Goal: Find specific page/section: Find specific page/section

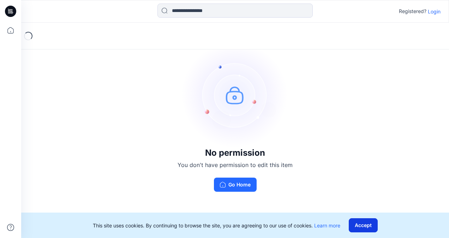
click at [369, 227] on button "Accept" at bounding box center [363, 225] width 29 height 14
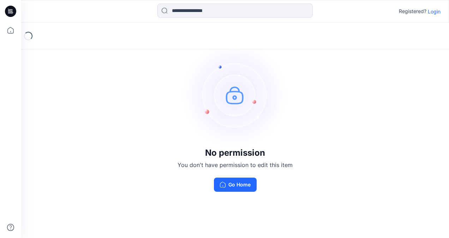
click at [357, 66] on div "No permission You don't have permission to edit this item Go Home" at bounding box center [235, 117] width 428 height 188
click at [19, 30] on div at bounding box center [10, 119] width 21 height 238
click at [15, 30] on icon at bounding box center [11, 31] width 16 height 16
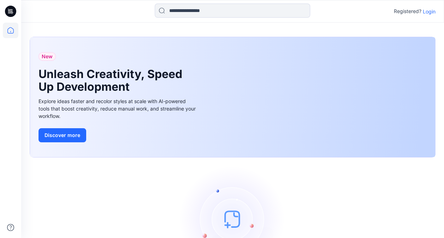
scroll to position [63, 0]
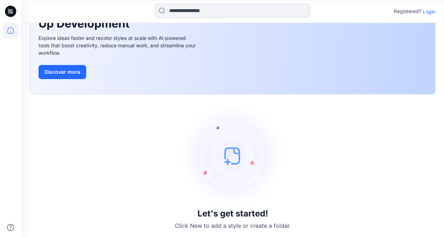
click at [0, 6] on div at bounding box center [10, 11] width 23 height 23
click at [4, 9] on div at bounding box center [10, 11] width 23 height 23
click at [11, 8] on icon at bounding box center [10, 11] width 11 height 11
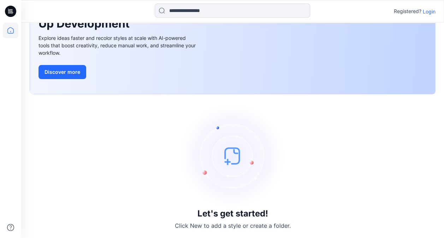
scroll to position [0, 0]
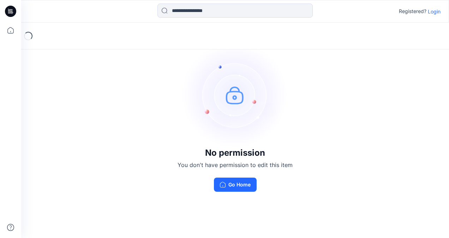
click at [10, 8] on icon at bounding box center [10, 11] width 11 height 11
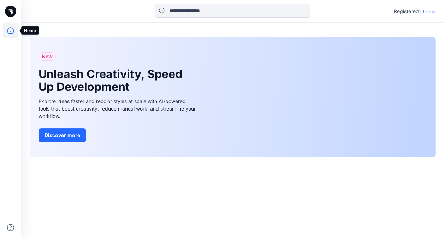
click at [6, 28] on icon at bounding box center [11, 31] width 16 height 16
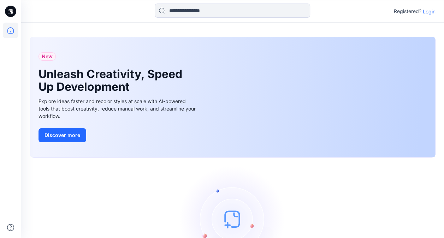
scroll to position [63, 0]
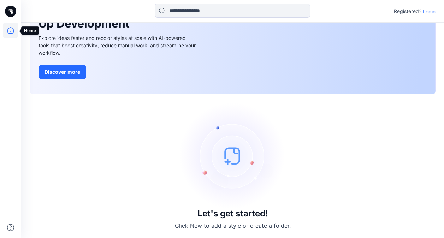
click at [11, 30] on icon at bounding box center [11, 31] width 16 height 16
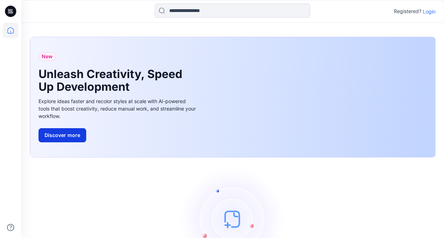
click at [74, 136] on button "Discover more" at bounding box center [62, 135] width 48 height 14
click at [429, 8] on p "Login" at bounding box center [429, 11] width 13 height 7
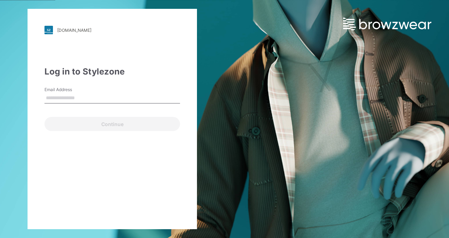
click at [73, 97] on input "Email Address" at bounding box center [112, 98] width 136 height 11
type input "**********"
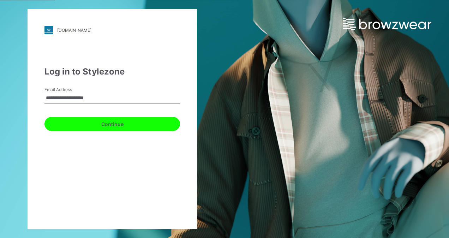
click at [103, 122] on button "Continue" at bounding box center [112, 124] width 136 height 14
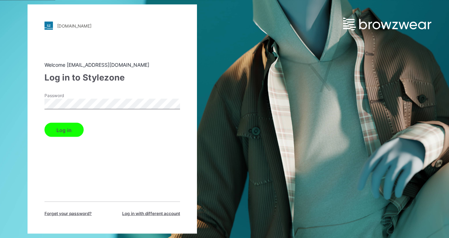
click at [66, 125] on button "Log in" at bounding box center [63, 130] width 39 height 14
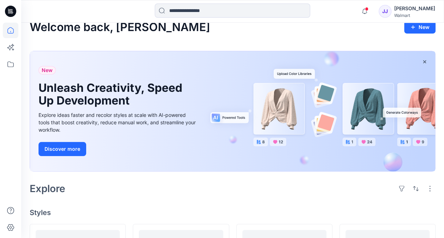
scroll to position [10, 0]
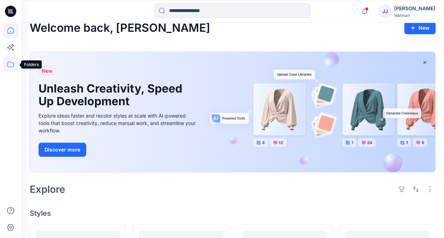
click at [15, 64] on icon at bounding box center [11, 64] width 16 height 16
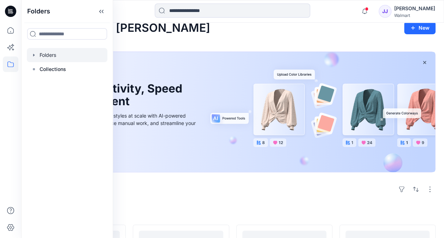
click at [50, 55] on div at bounding box center [67, 55] width 80 height 14
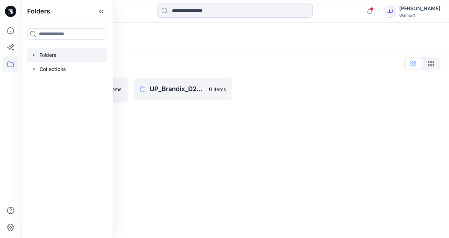
click at [117, 92] on p "0 items" at bounding box center [112, 88] width 17 height 7
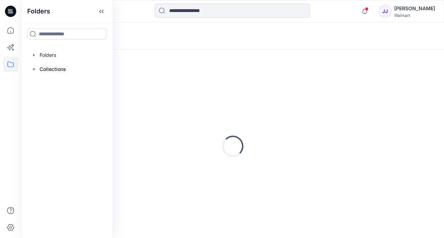
click at [117, 92] on div "Loading..." at bounding box center [233, 146] width 406 height 176
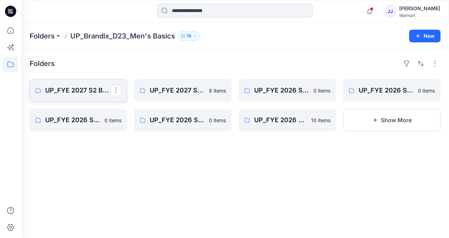
drag, startPoint x: 117, startPoint y: 92, endPoint x: 90, endPoint y: 91, distance: 26.5
click at [90, 91] on p "UP_FYE 2027 S2 Brandix_D23_Men's Basics- GEORGE" at bounding box center [77, 90] width 65 height 10
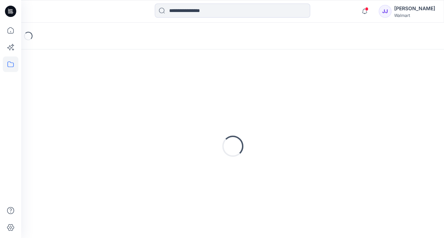
click at [90, 91] on div "Loading..." at bounding box center [233, 146] width 406 height 176
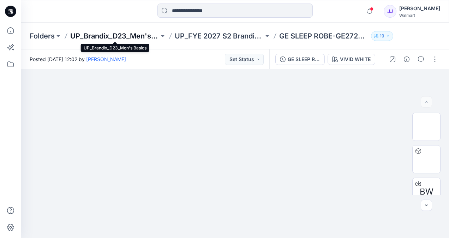
click at [128, 35] on p "UP_Brandix_D23_Men's Basics" at bounding box center [114, 36] width 89 height 10
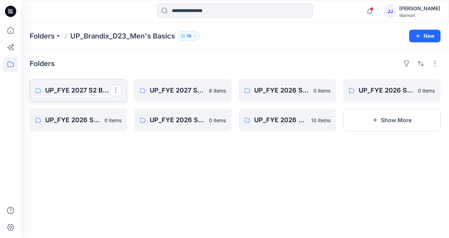
click at [95, 90] on p "UP_FYE 2027 S2 Brandix_D23_Men's Basics- GEORGE" at bounding box center [77, 90] width 65 height 10
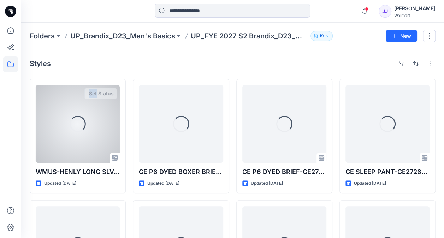
click at [95, 90] on div "Set Status" at bounding box center [100, 93] width 32 height 11
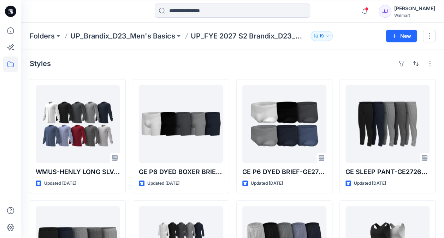
click at [257, 31] on p "UP_FYE 2027 S2 Brandix_D23_Men's Basics- GEORGE" at bounding box center [249, 36] width 117 height 10
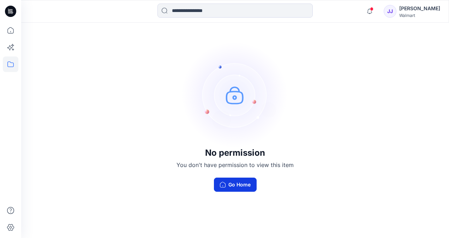
click at [241, 185] on button "Go Home" at bounding box center [235, 185] width 43 height 14
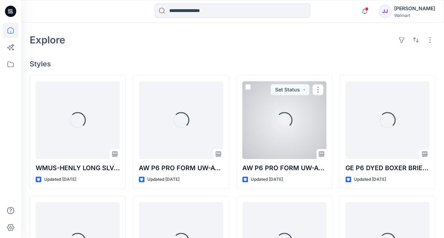
scroll to position [162, 0]
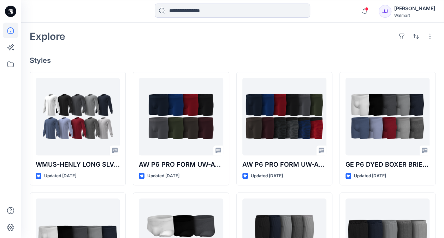
click at [418, 56] on h4 "Styles" at bounding box center [233, 60] width 406 height 8
click at [9, 30] on icon at bounding box center [11, 31] width 16 height 16
click at [11, 64] on icon at bounding box center [11, 64] width 16 height 16
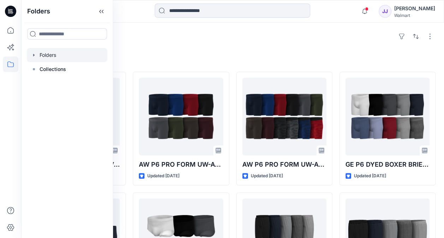
click at [48, 56] on div at bounding box center [67, 55] width 80 height 14
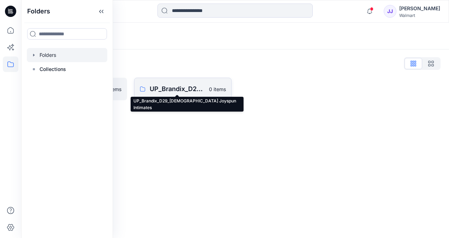
click at [178, 84] on p "UP_Brandix_D29_Ladies Joyspun Intimates" at bounding box center [177, 89] width 55 height 10
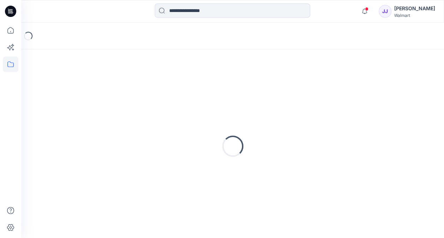
click at [178, 84] on div "Loading..." at bounding box center [233, 146] width 406 height 176
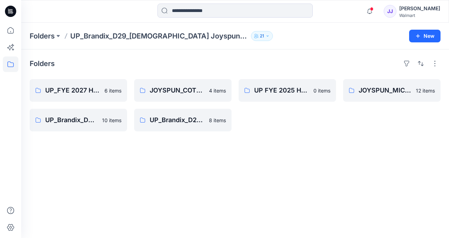
click at [161, 198] on div "Folders UP_FYE 2027 H1 Brandix D29 Panties 6 items UP_Brandix_D29_Ladies Joyspu…" at bounding box center [235, 143] width 428 height 188
click at [42, 37] on p "Folders" at bounding box center [42, 36] width 25 height 10
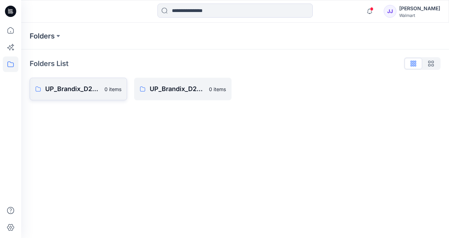
click at [66, 88] on p "UP_Brandix_D23_Men's Basics" at bounding box center [72, 89] width 55 height 10
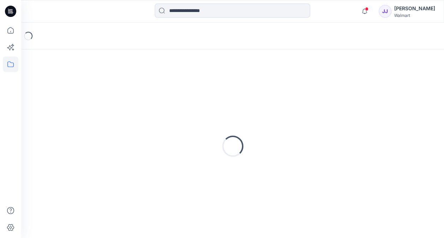
click at [66, 88] on div "Loading..." at bounding box center [233, 146] width 406 height 176
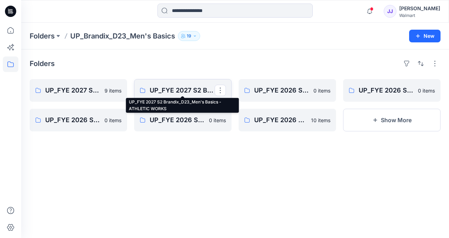
click at [171, 89] on p "UP_FYE 2027 S2 Brandix_D23_Men's Basics - ATHLETIC WORKS" at bounding box center [182, 90] width 65 height 10
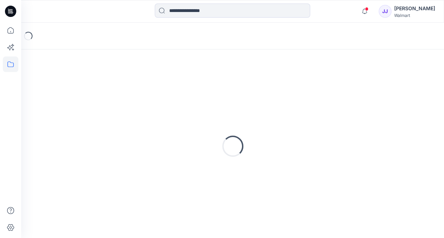
click at [171, 89] on div "Loading..." at bounding box center [233, 146] width 406 height 176
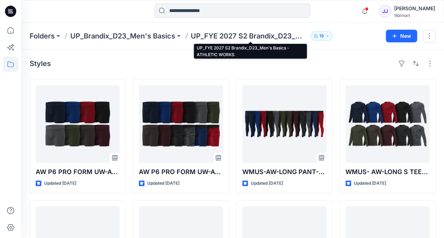
click at [213, 32] on p "UP_FYE 2027 S2 Brandix_D23_Men's Basics - ATHLETIC WORKS" at bounding box center [249, 36] width 117 height 10
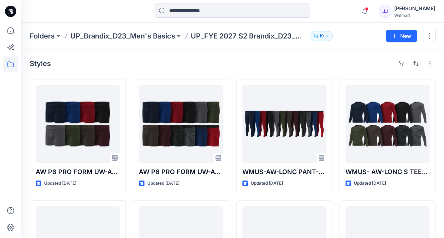
click at [213, 36] on p "UP_FYE 2027 S2 Brandix_D23_Men's Basics - ATHLETIC WORKS" at bounding box center [249, 36] width 117 height 10
click at [250, 33] on p "UP_FYE 2027 S2 Brandix_D23_Men's Basics - ATHLETIC WORKS" at bounding box center [249, 36] width 117 height 10
click at [208, 35] on p "UP_FYE 2027 S2 Brandix_D23_Men's Basics - ATHLETIC WORKS" at bounding box center [249, 36] width 117 height 10
click at [295, 38] on p "UP_FYE 2027 S2 Brandix_D23_Men's Basics - ATHLETIC WORKS" at bounding box center [249, 36] width 117 height 10
click at [131, 38] on p "UP_Brandix_D23_Men's Basics" at bounding box center [122, 36] width 105 height 10
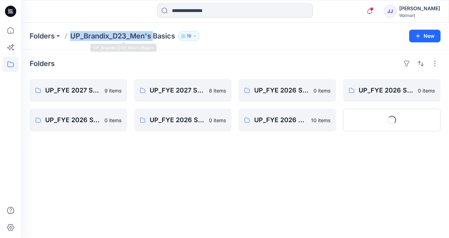
click at [131, 38] on p "UP_Brandix_D23_Men's Basics" at bounding box center [122, 36] width 105 height 10
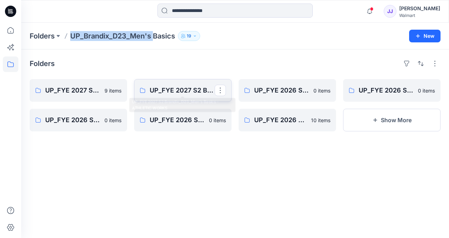
drag, startPoint x: 131, startPoint y: 38, endPoint x: 183, endPoint y: 89, distance: 72.9
click at [183, 89] on p "UP_FYE 2027 S2 Brandix_D23_Men's Basics - ATHLETIC WORKS" at bounding box center [182, 90] width 65 height 10
